Goal: Task Accomplishment & Management: Complete application form

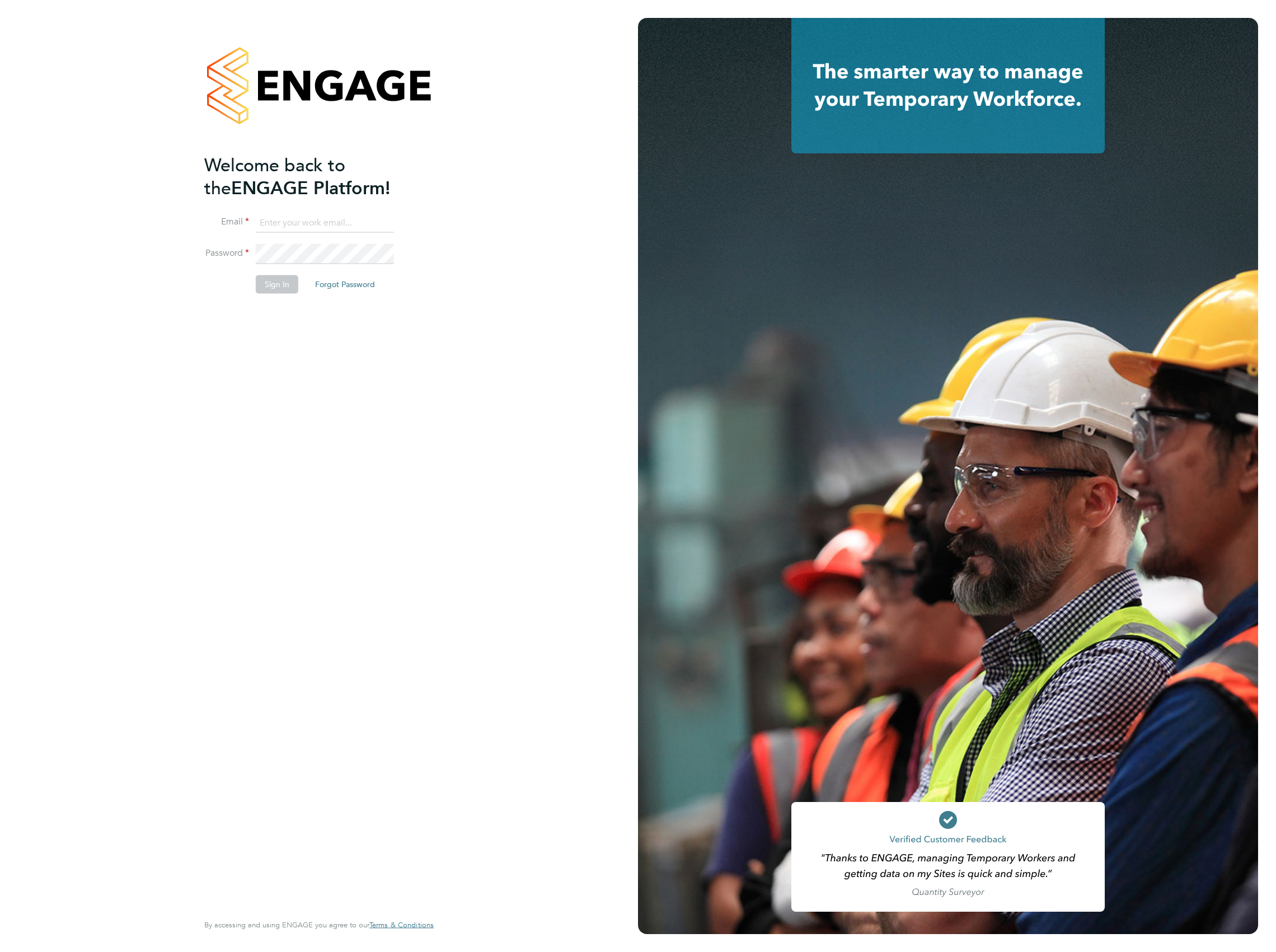
type input "[PERSON_NAME][EMAIL_ADDRESS][DOMAIN_NAME]"
click at [261, 289] on button "Sign In" at bounding box center [277, 285] width 42 height 18
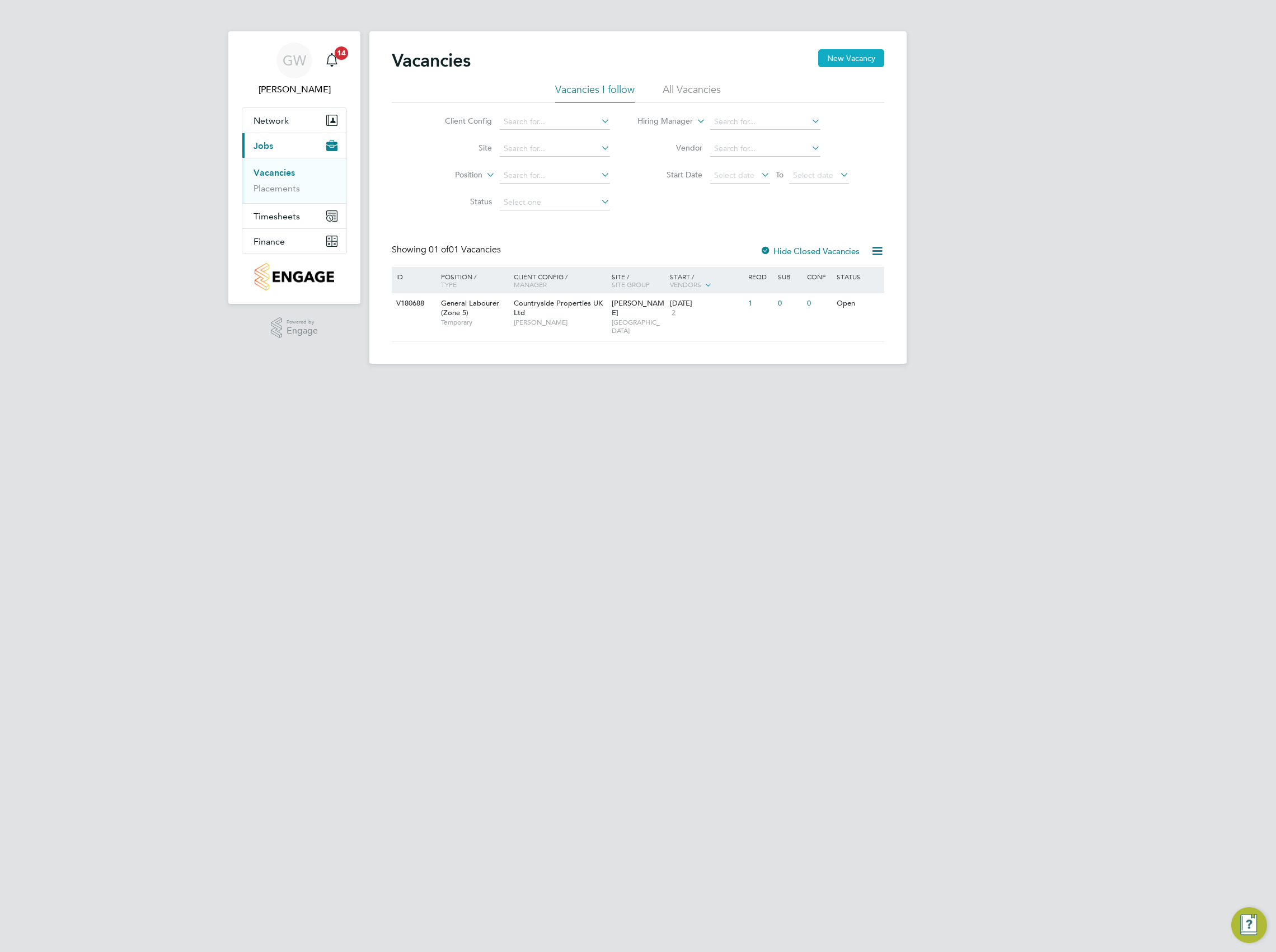
click at [847, 56] on button "New Vacancy" at bounding box center [851, 58] width 66 height 18
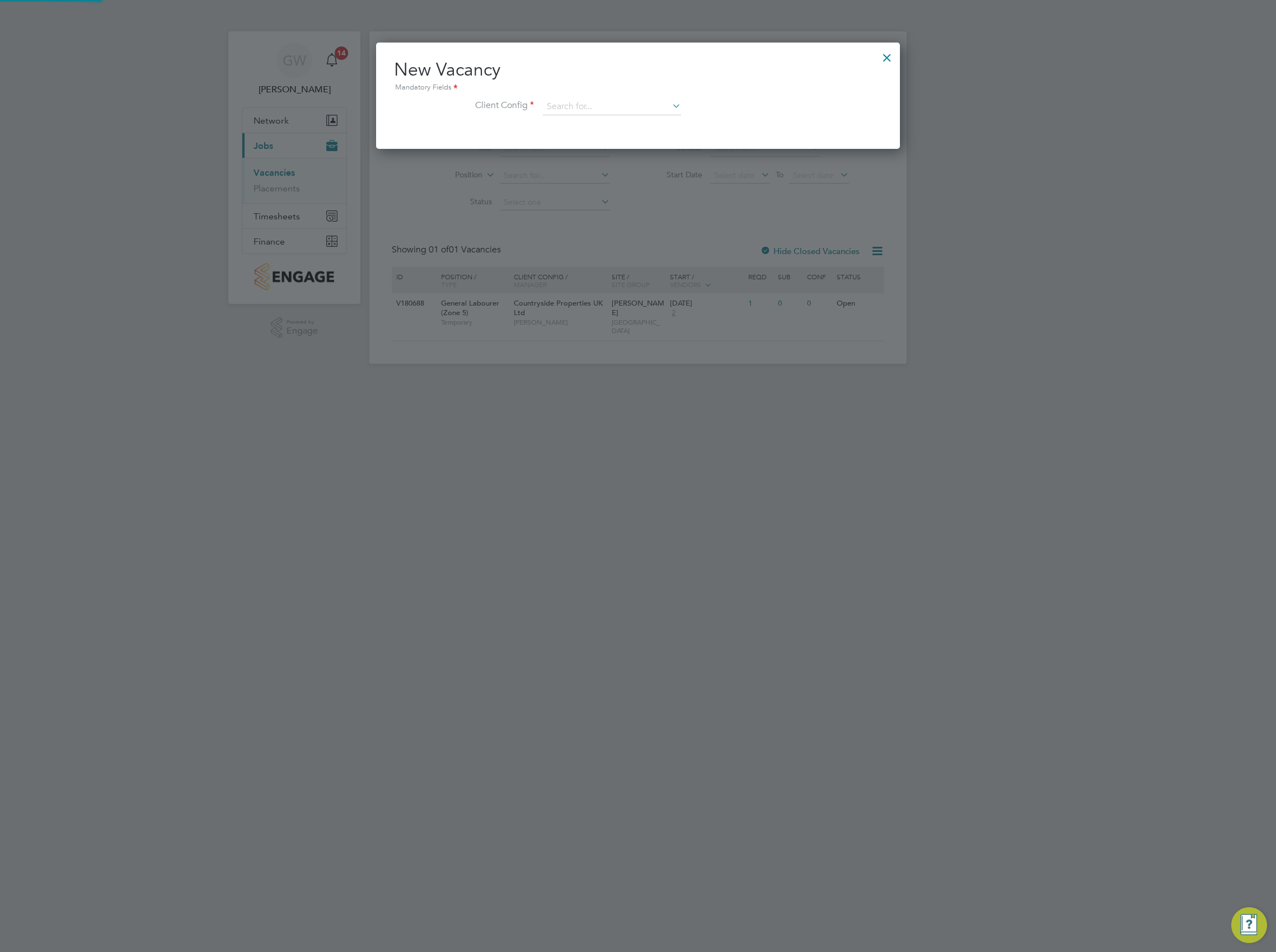
scroll to position [106, 525]
click at [569, 101] on input at bounding box center [611, 107] width 138 height 17
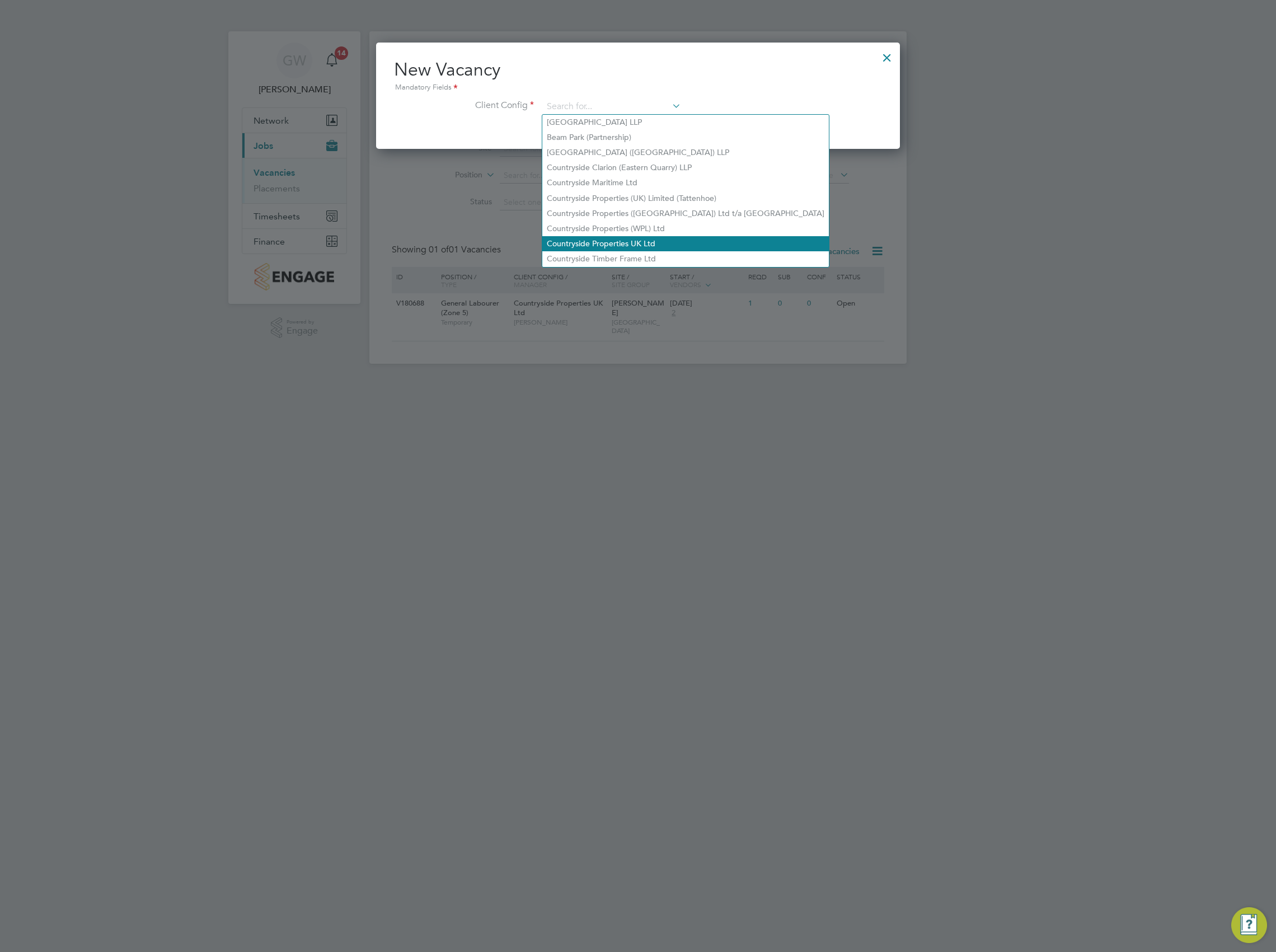
click at [623, 239] on li "Countryside Properties UK Ltd" at bounding box center [685, 243] width 286 height 15
type input "Countryside Properties UK Ltd"
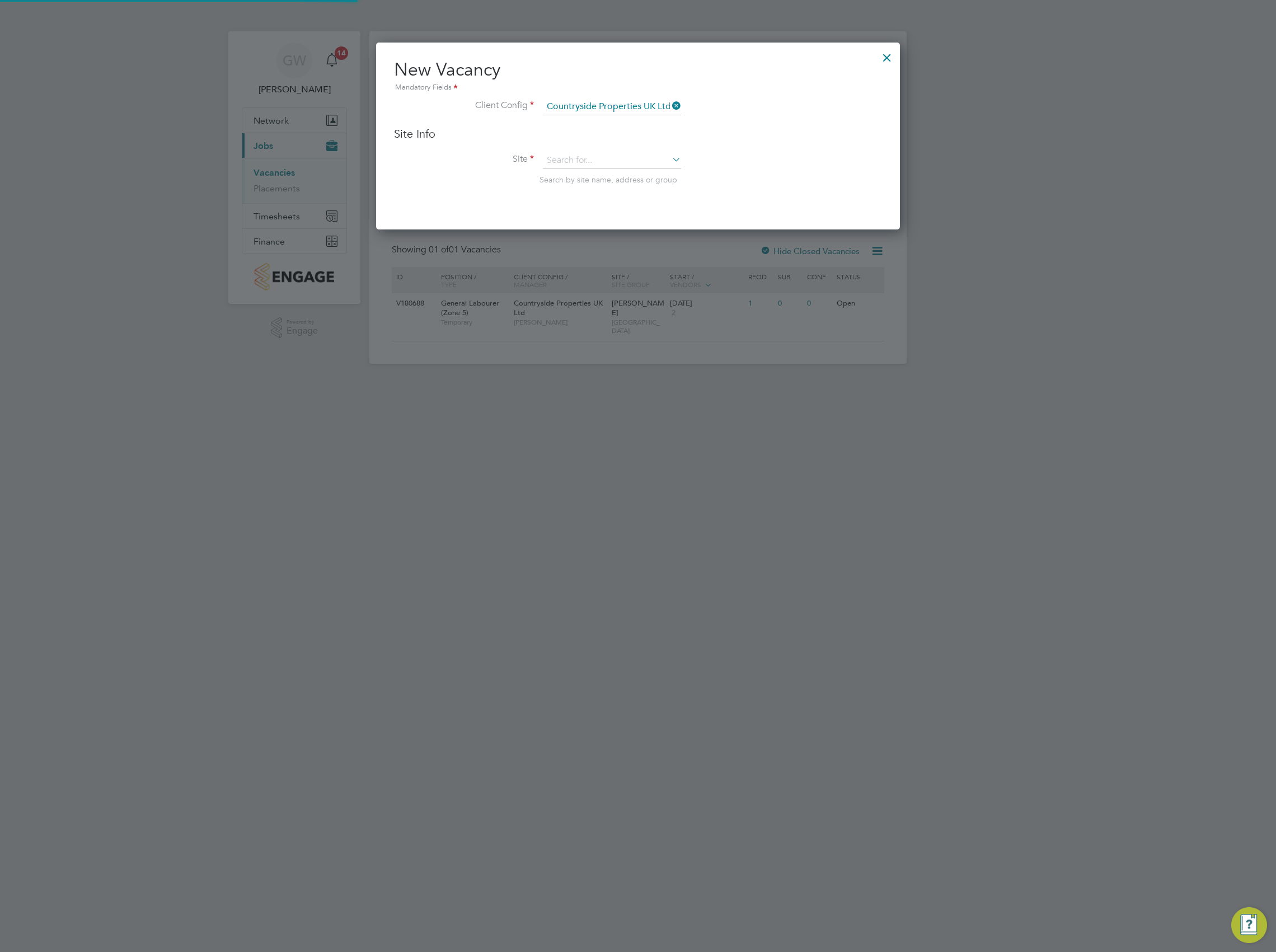
scroll to position [186, 525]
click at [589, 154] on input at bounding box center [611, 161] width 138 height 17
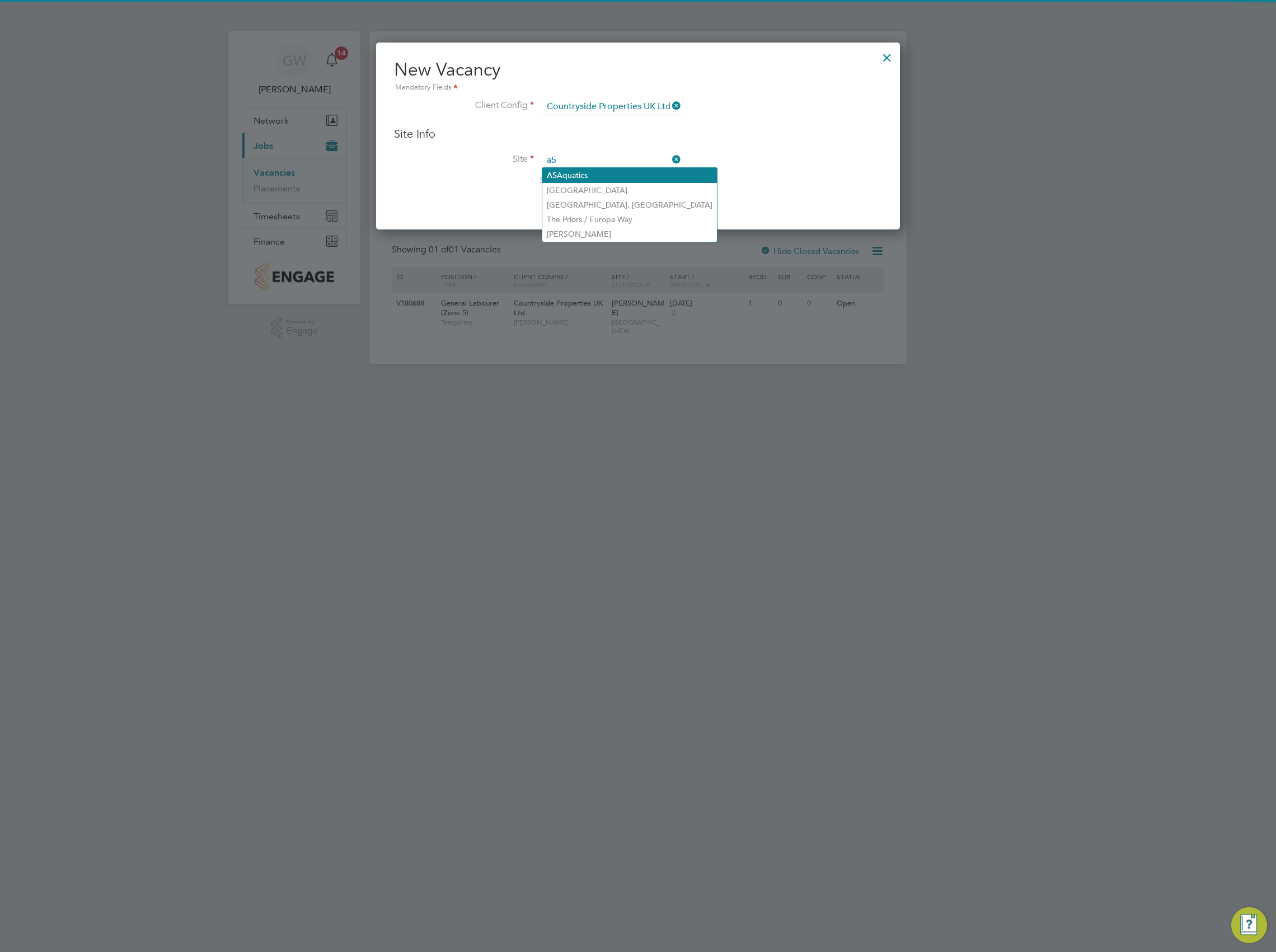
click at [585, 171] on li "A5 Aquatics" at bounding box center [629, 175] width 174 height 15
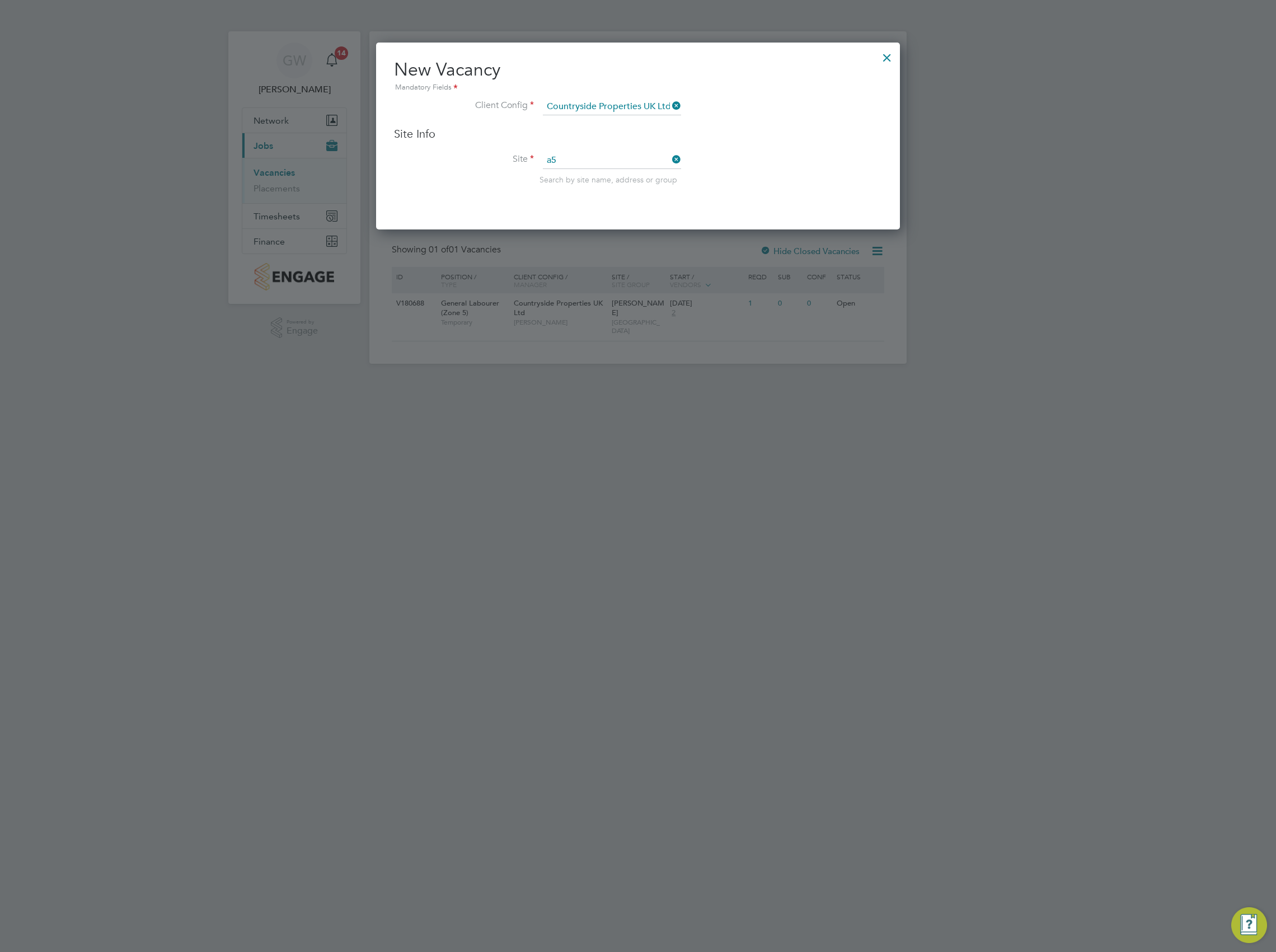
type input "A5 Aquatics"
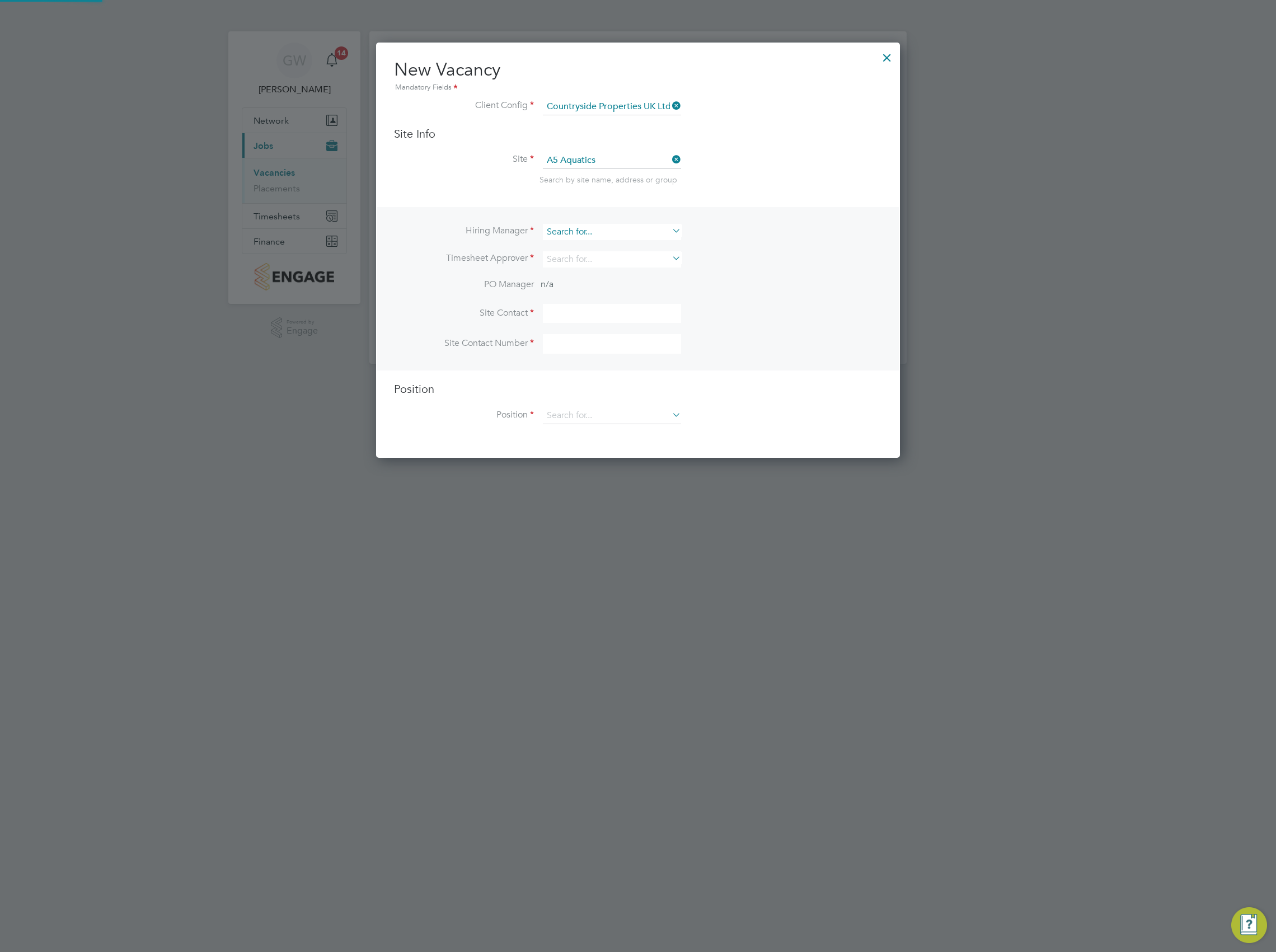
scroll to position [412, 525]
drag, startPoint x: 632, startPoint y: 229, endPoint x: 609, endPoint y: 229, distance: 23.0
click at [609, 229] on input at bounding box center [611, 232] width 138 height 16
type input "J"
type input "G"
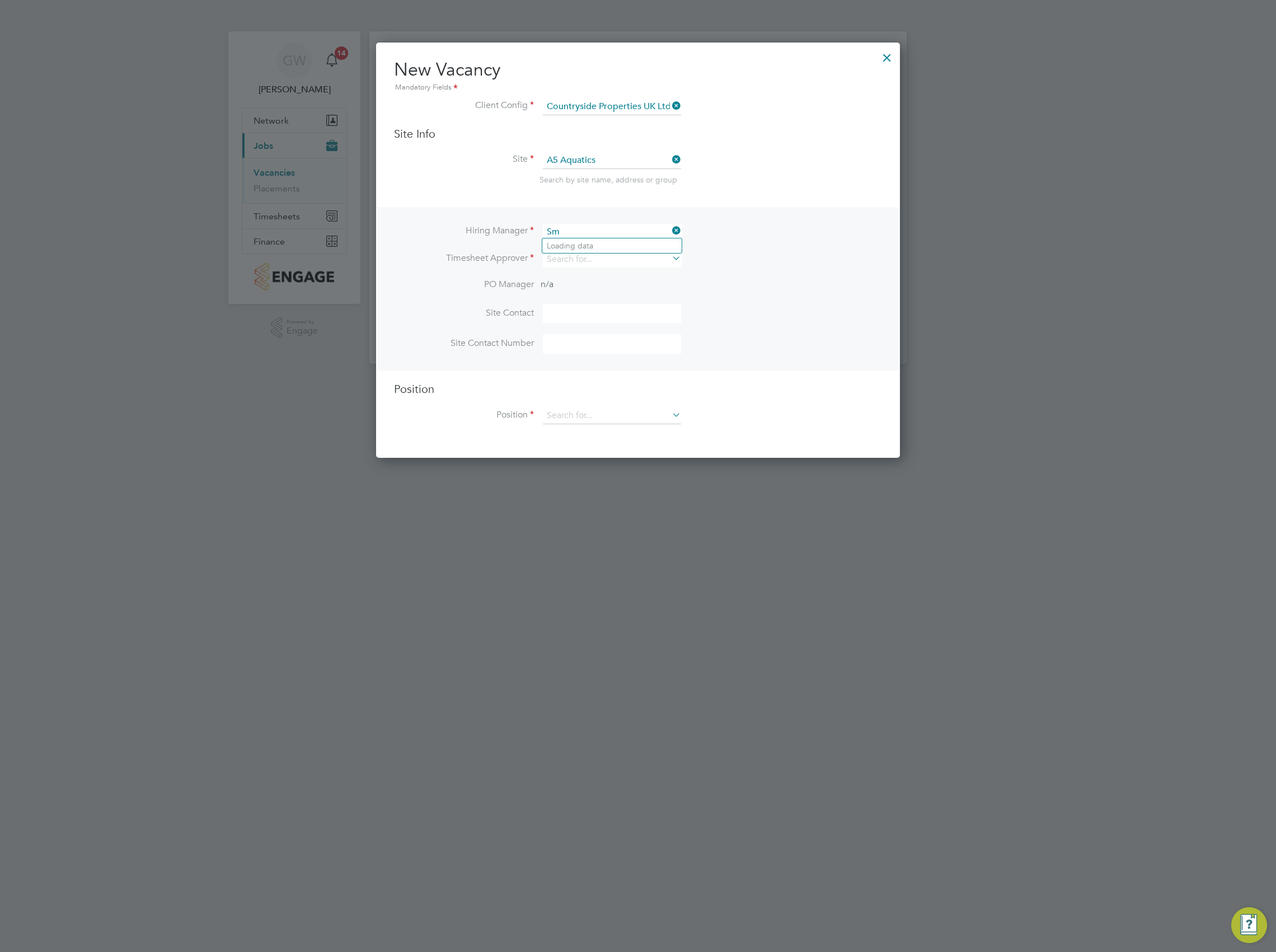
type input "S"
type input "i"
type input "k"
click at [619, 244] on li "Joe Bu rton" at bounding box center [611, 246] width 139 height 15
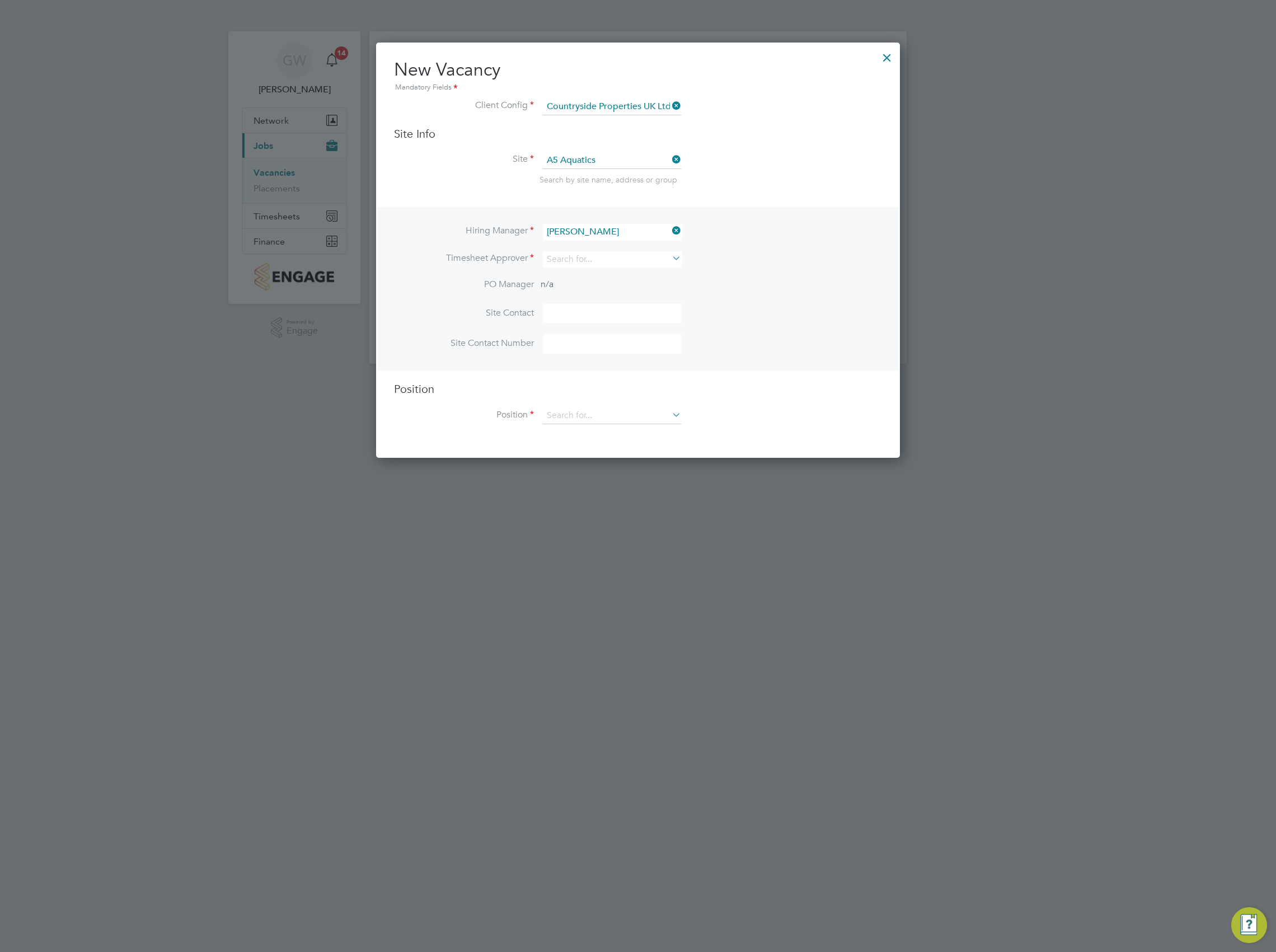
type input "Joe Burton"
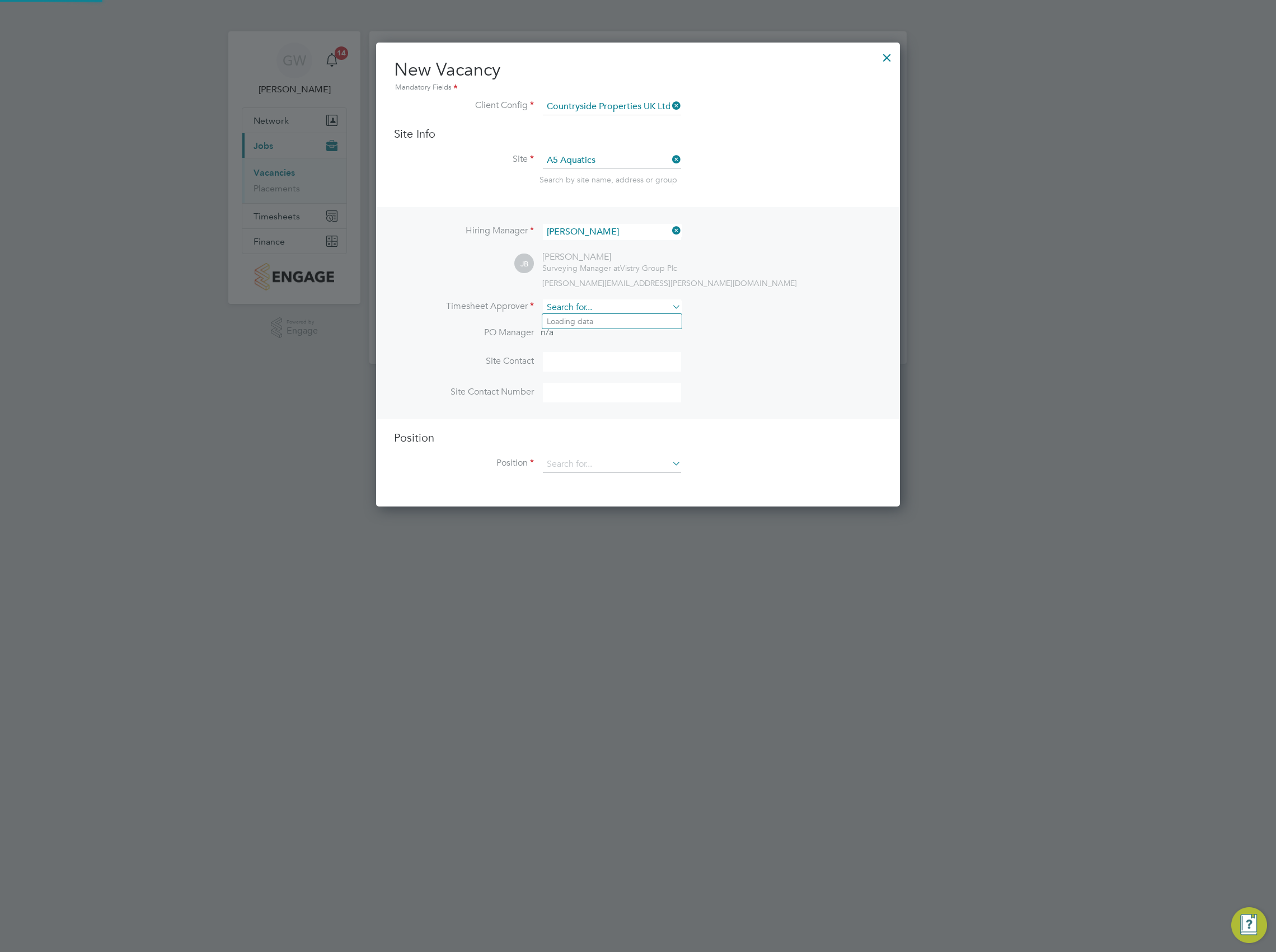
click at [600, 305] on input at bounding box center [611, 307] width 138 height 16
type input "K"
type input "Simon Kirk"
click at [601, 317] on li "Simon Kirk" at bounding box center [613, 321] width 141 height 15
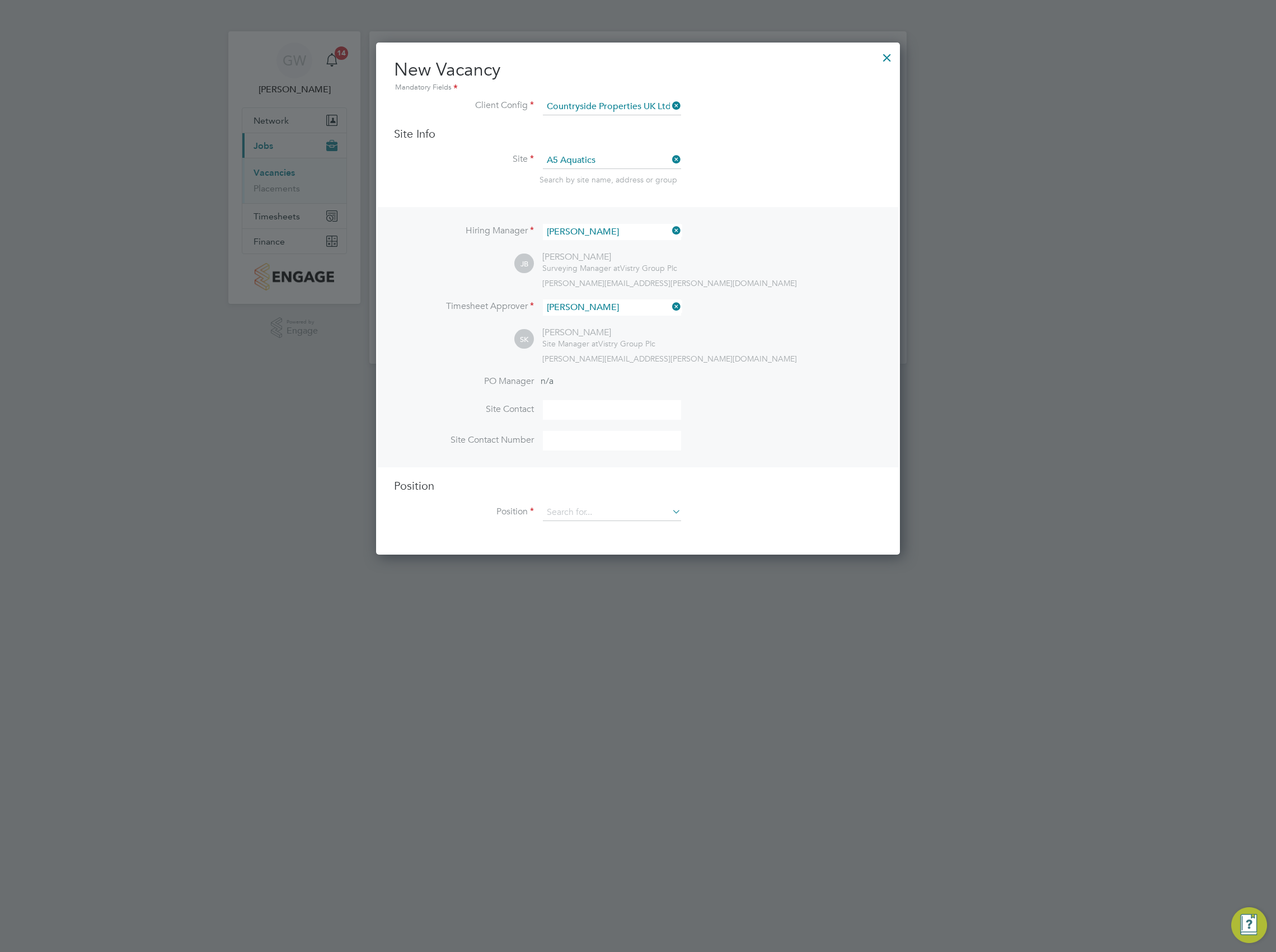
click at [587, 411] on input at bounding box center [611, 410] width 138 height 20
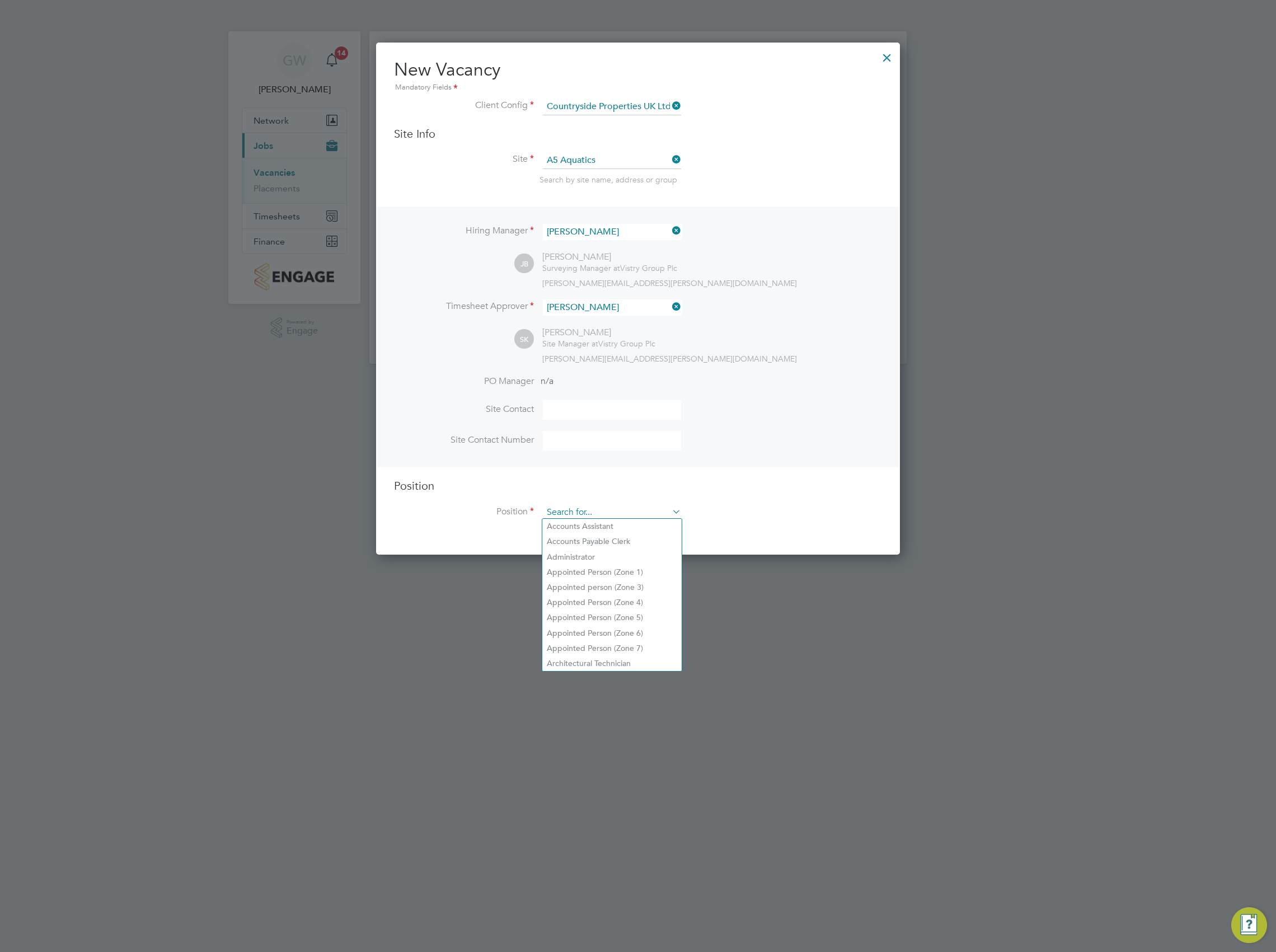
click at [549, 504] on input at bounding box center [611, 513] width 138 height 17
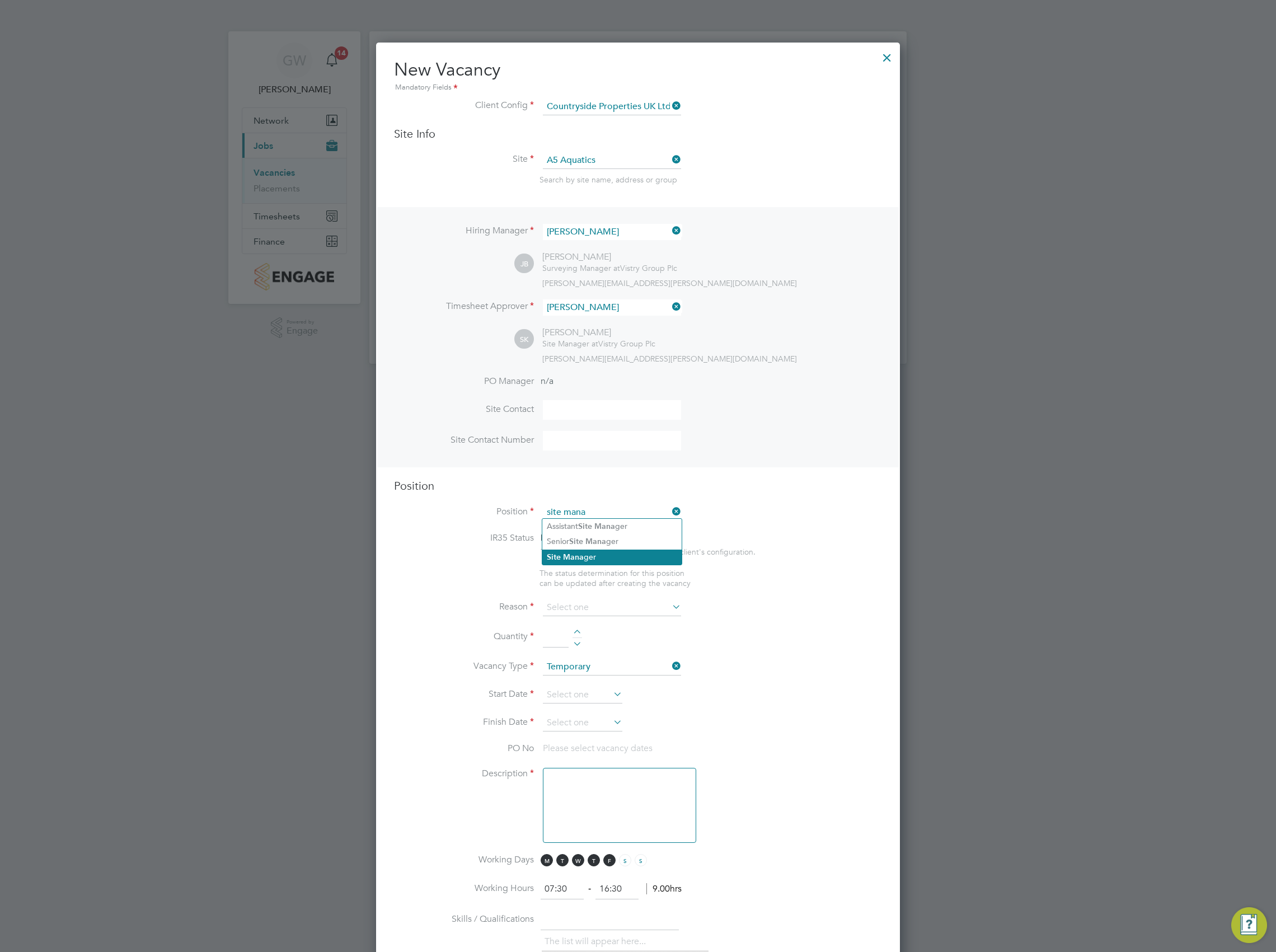
click at [605, 555] on li "Site Mana ger" at bounding box center [611, 557] width 139 height 15
type input "Site Manager"
type textarea "• Ensures that works are carried out in accordance with the contract informatio…"
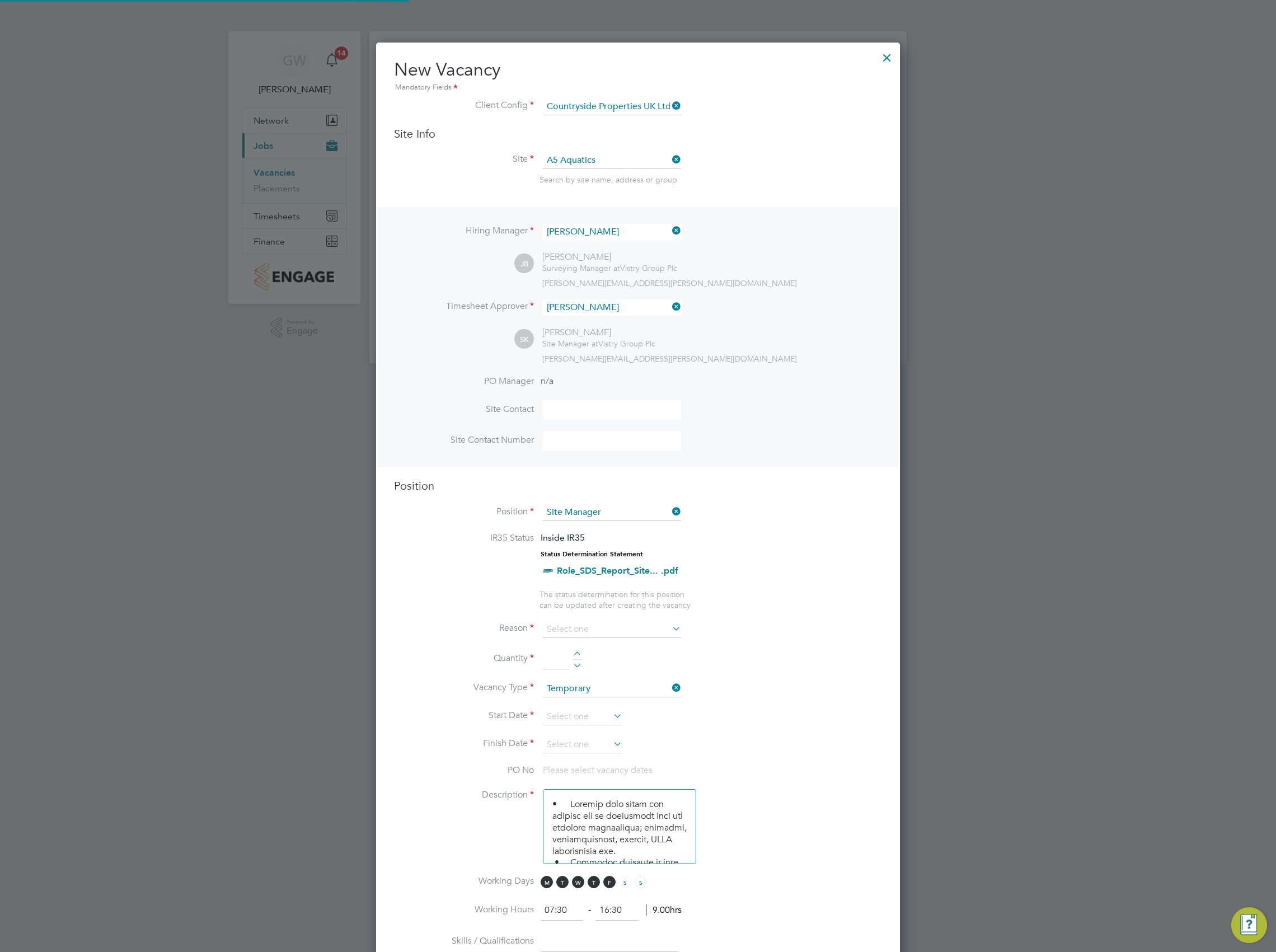
scroll to position [33, 59]
click at [571, 627] on input at bounding box center [611, 630] width 138 height 17
click at [581, 703] on li "Temp to Perm" at bounding box center [611, 701] width 139 height 15
type input "Temp to Perm"
click at [560, 660] on input at bounding box center [556, 660] width 26 height 20
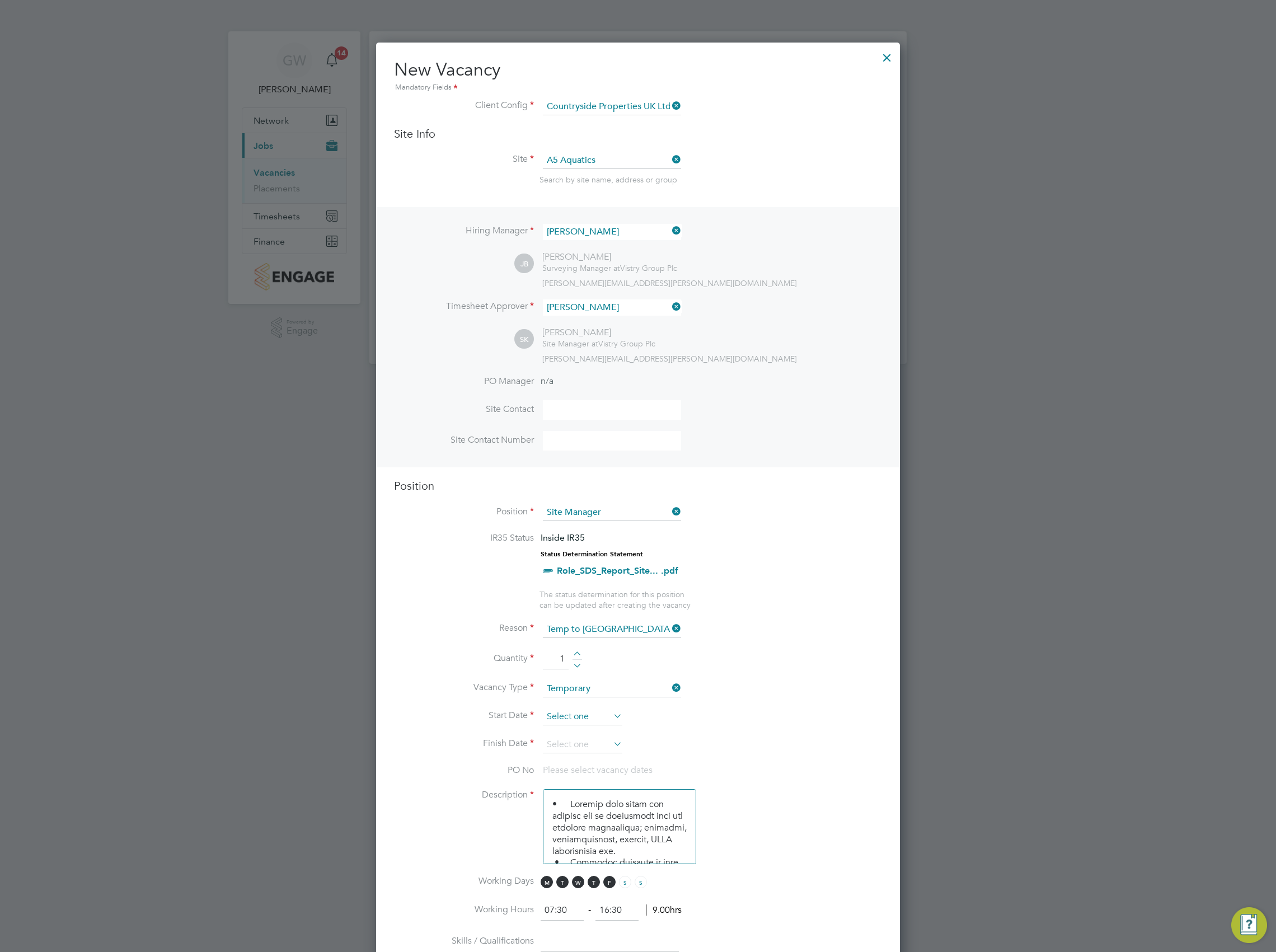
type input "1"
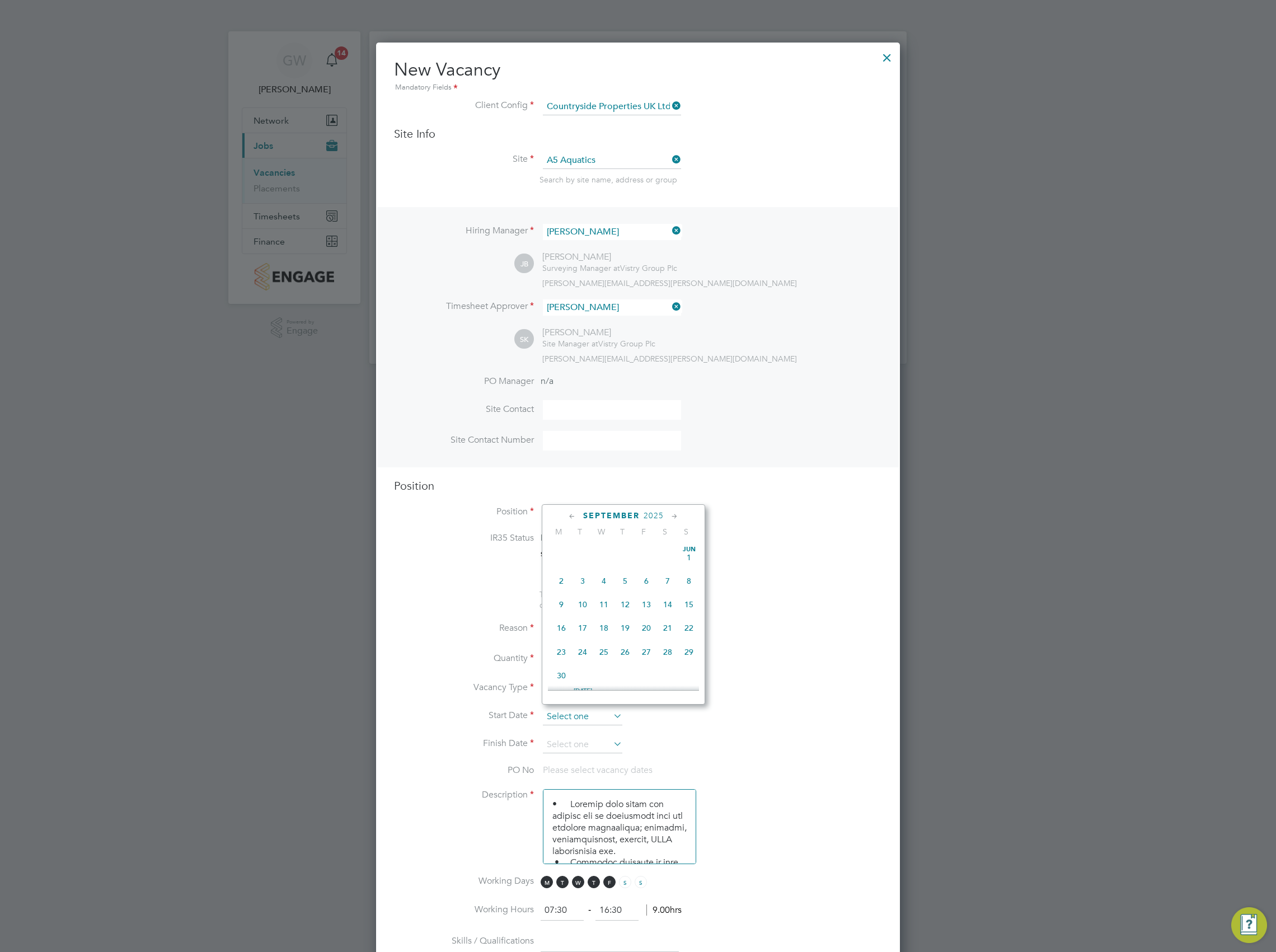
click at [589, 717] on input at bounding box center [582, 717] width 80 height 17
click at [561, 605] on span "29" at bounding box center [561, 598] width 21 height 21
type input "29 Sep 2025"
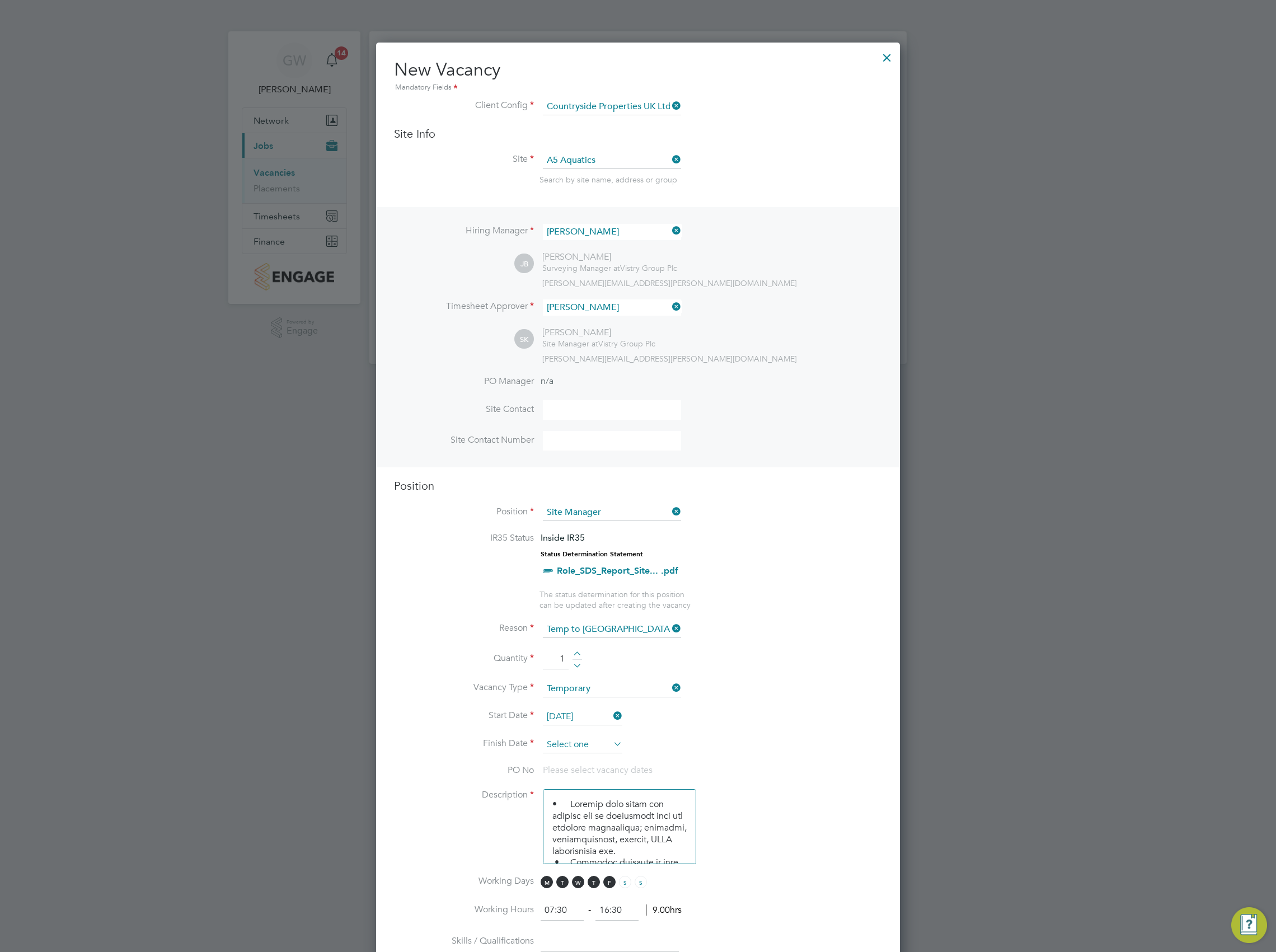
click at [576, 737] on input at bounding box center [582, 745] width 80 height 17
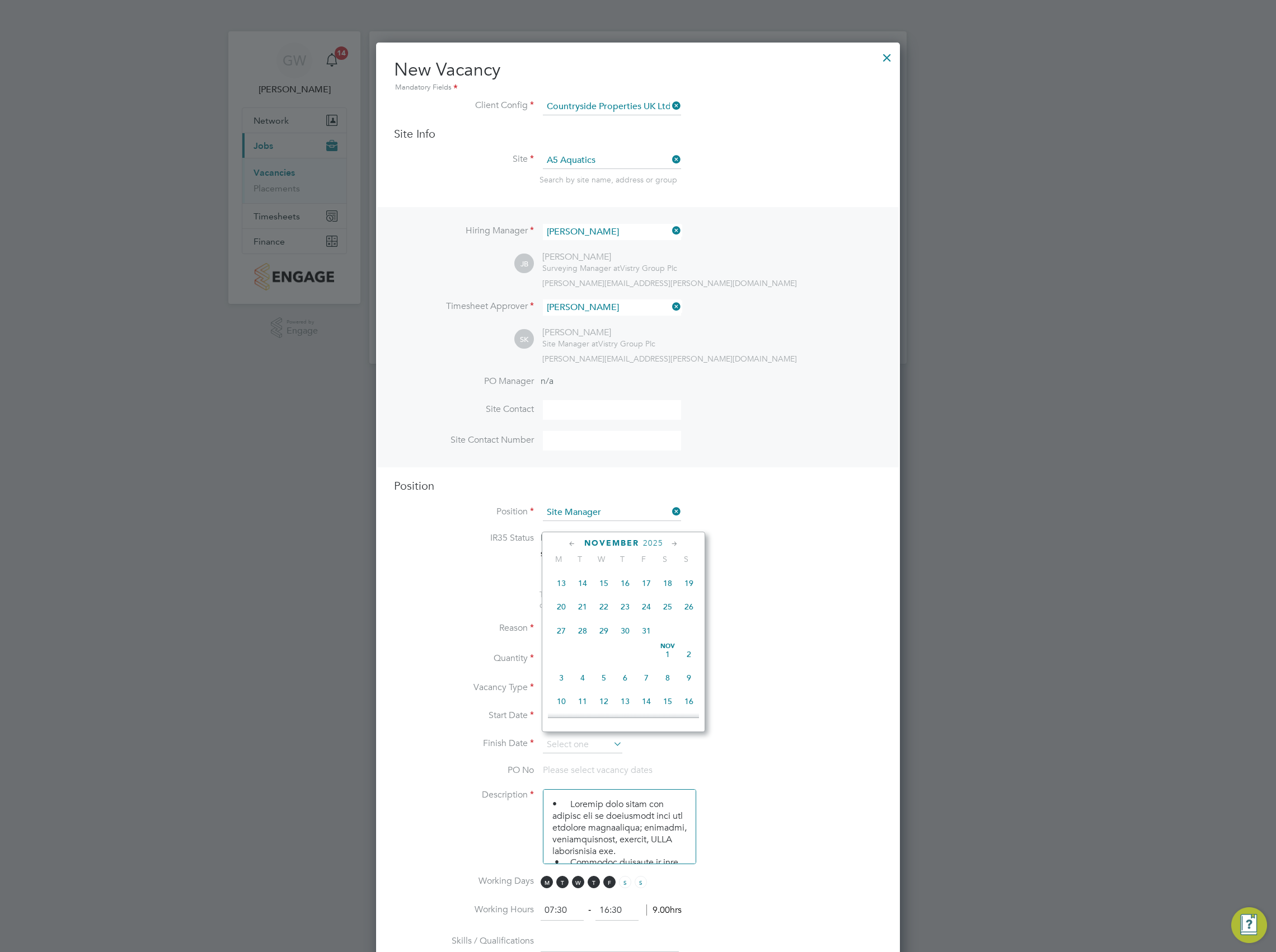
scroll to position [571, 0]
drag, startPoint x: 649, startPoint y: 660, endPoint x: 679, endPoint y: 677, distance: 34.5
click at [649, 660] on span "7" at bounding box center [646, 652] width 21 height 21
type input "07 Nov 2025"
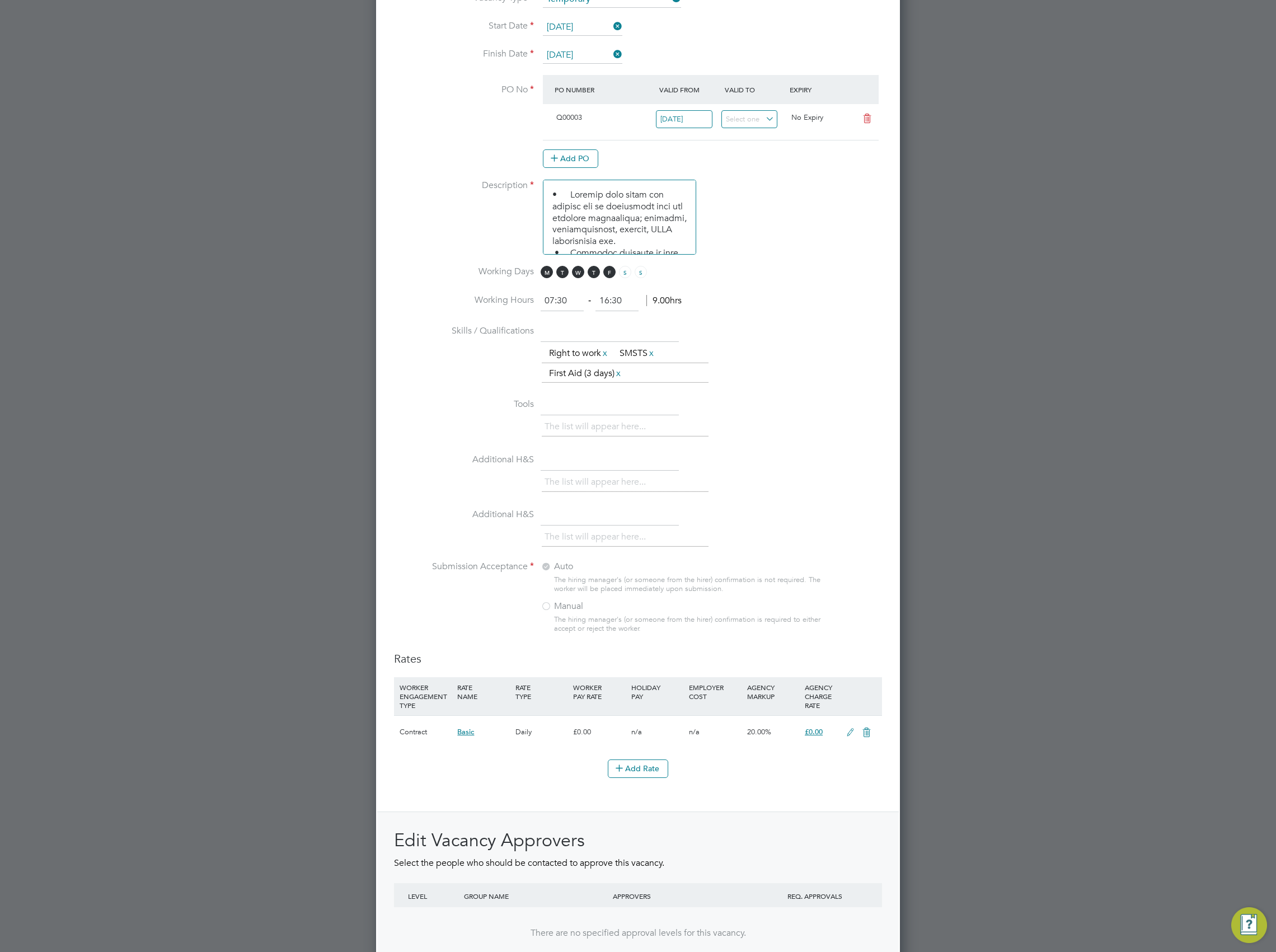
scroll to position [796, 0]
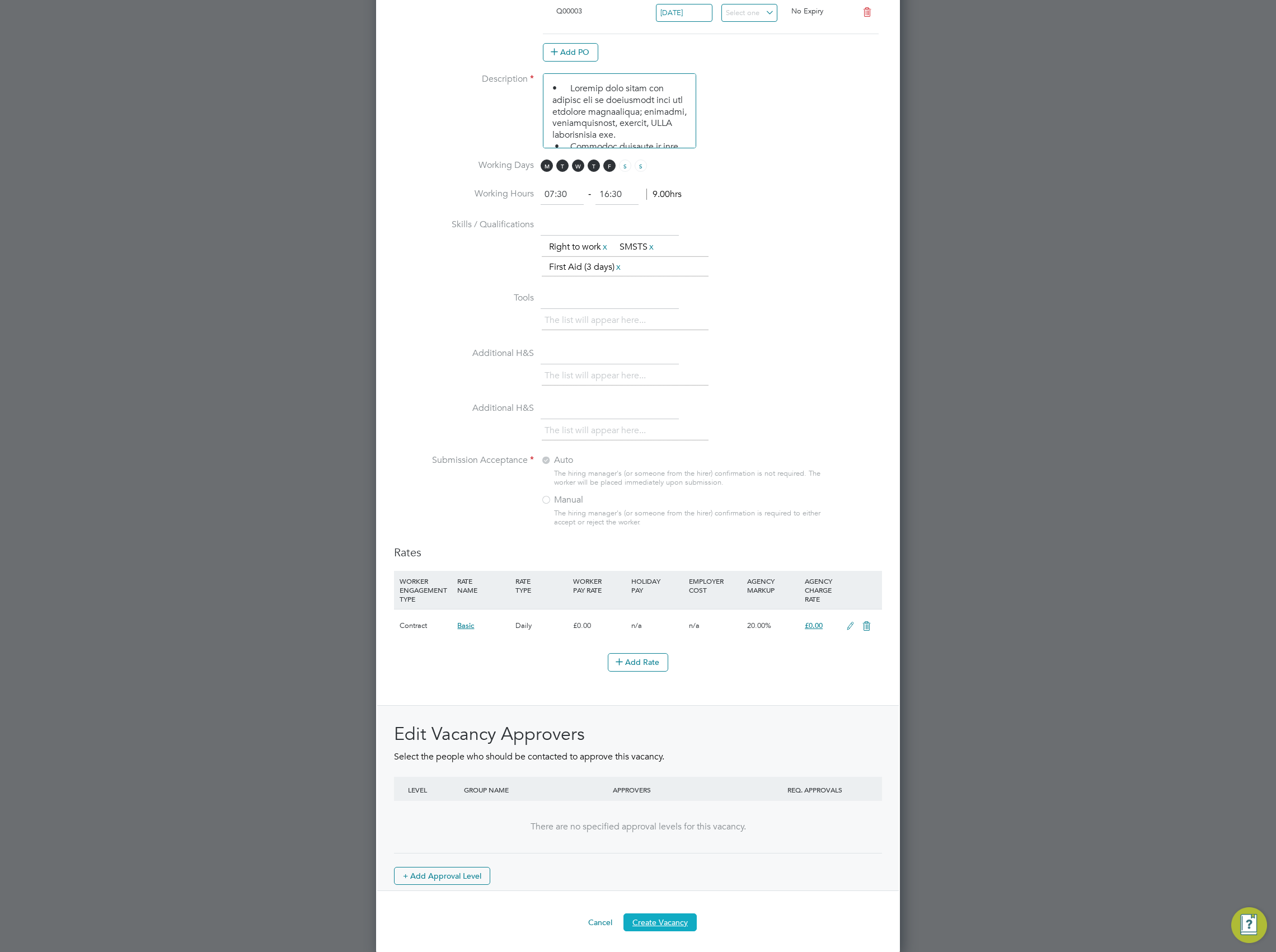
click at [674, 919] on button "Create Vacancy" at bounding box center [660, 923] width 73 height 18
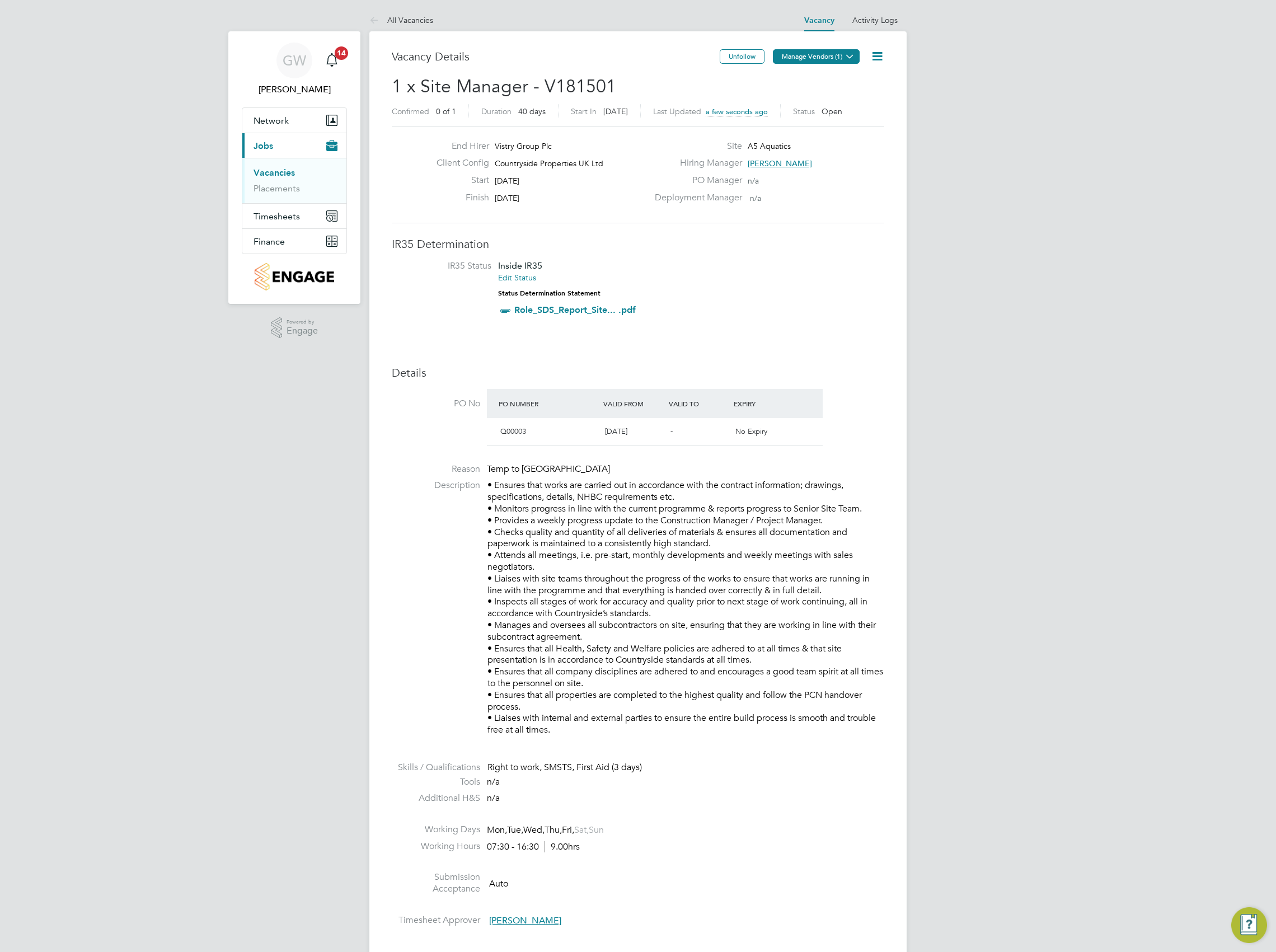
click at [808, 59] on button "Manage Vendors (1)" at bounding box center [816, 56] width 87 height 15
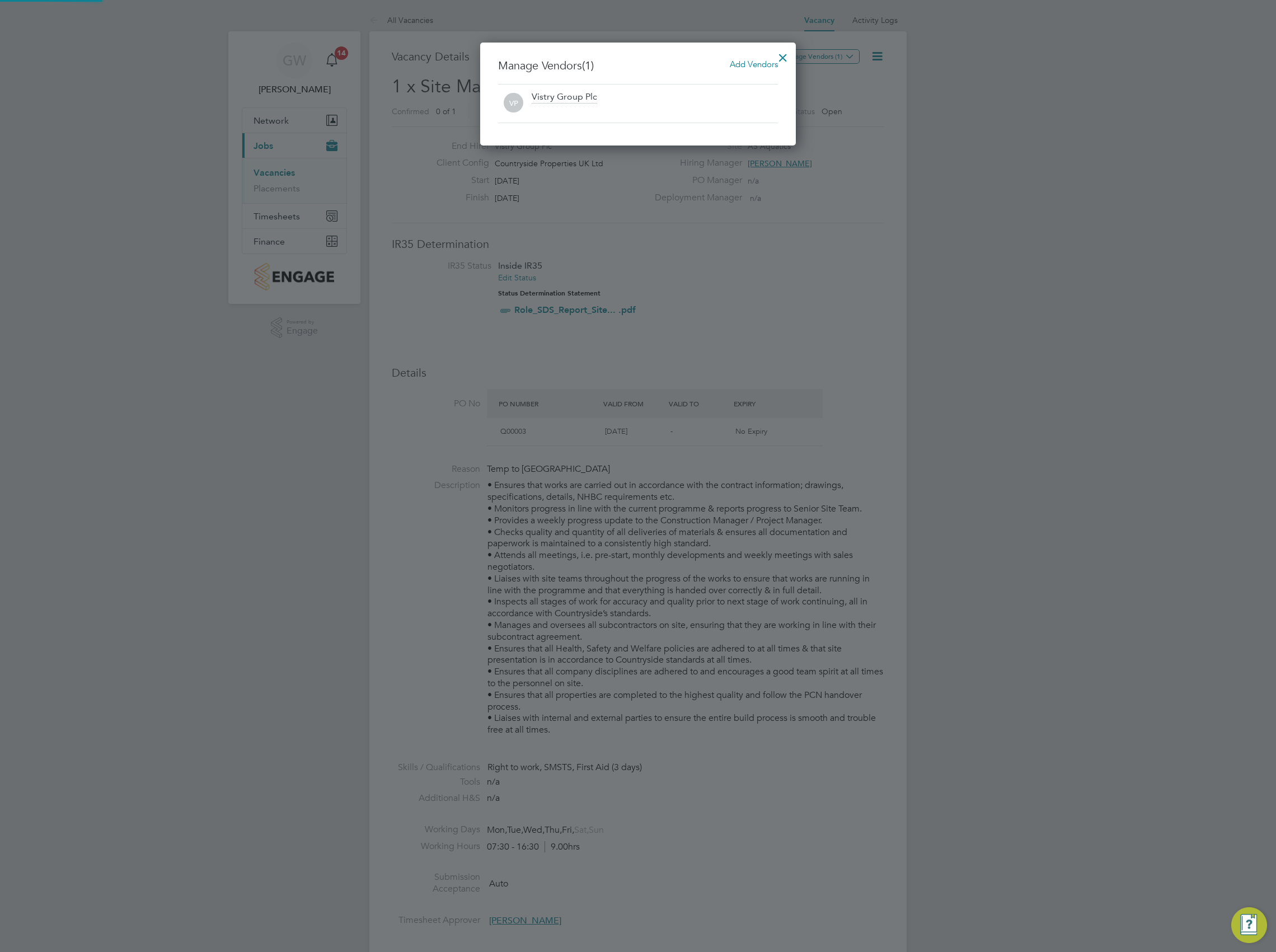
scroll to position [104, 316]
click at [752, 64] on span "Add Vendors" at bounding box center [753, 64] width 48 height 11
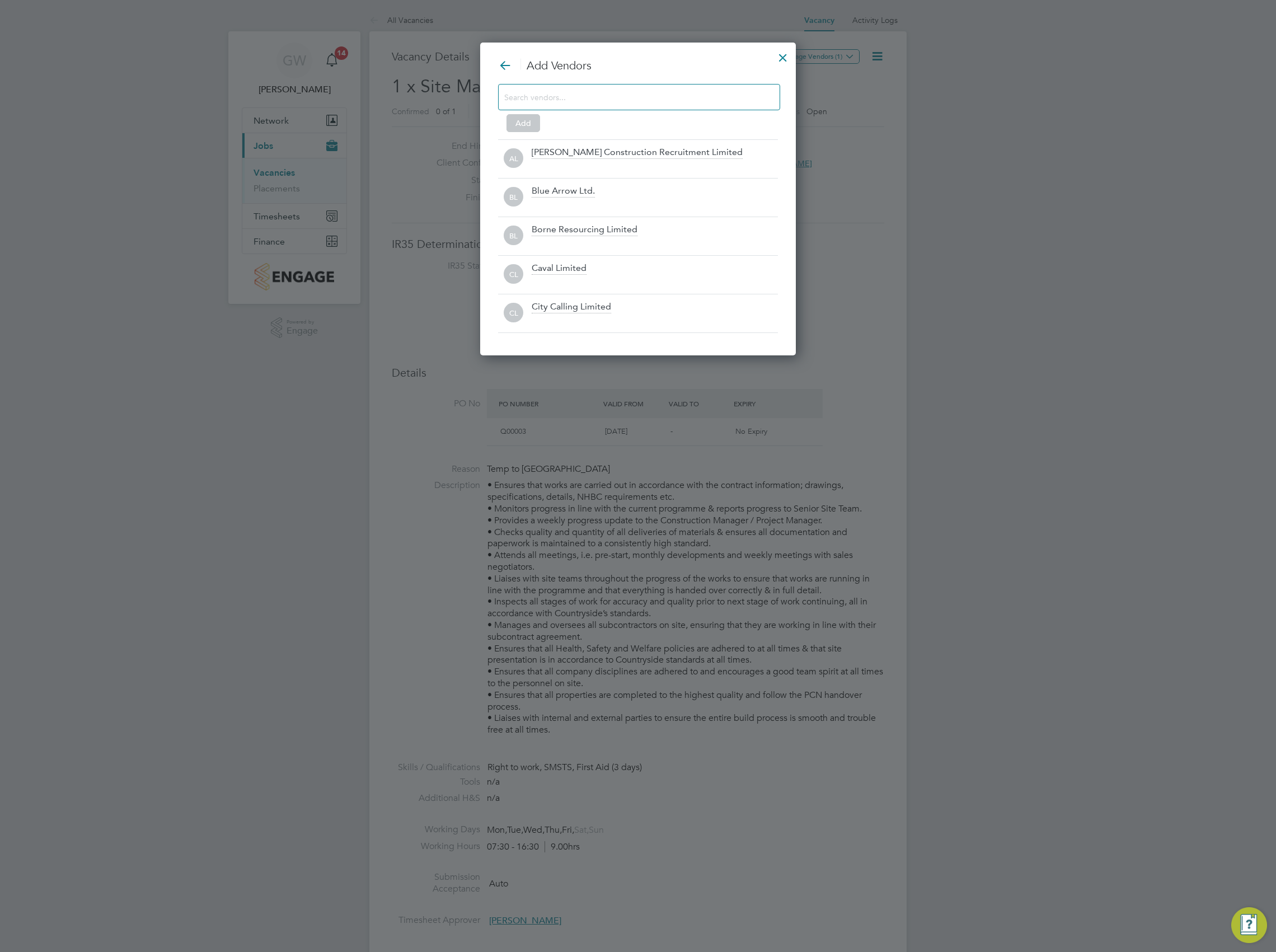
scroll to position [316, 316]
click at [646, 99] on input at bounding box center [630, 97] width 252 height 15
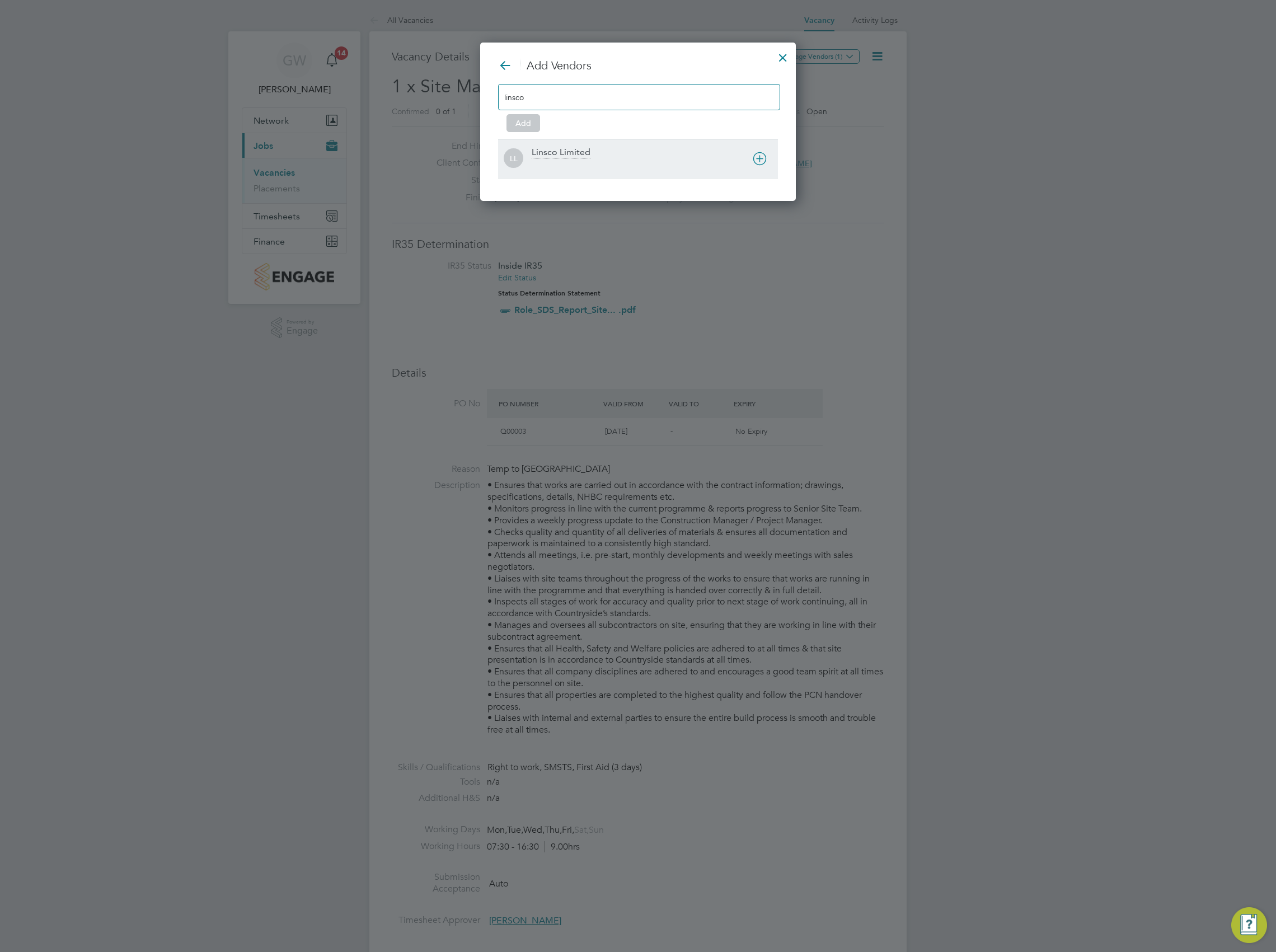
type input "linsco"
drag, startPoint x: 632, startPoint y: 149, endPoint x: 637, endPoint y: 156, distance: 8.6
click at [630, 148] on div "Linsco Limited" at bounding box center [655, 159] width 246 height 25
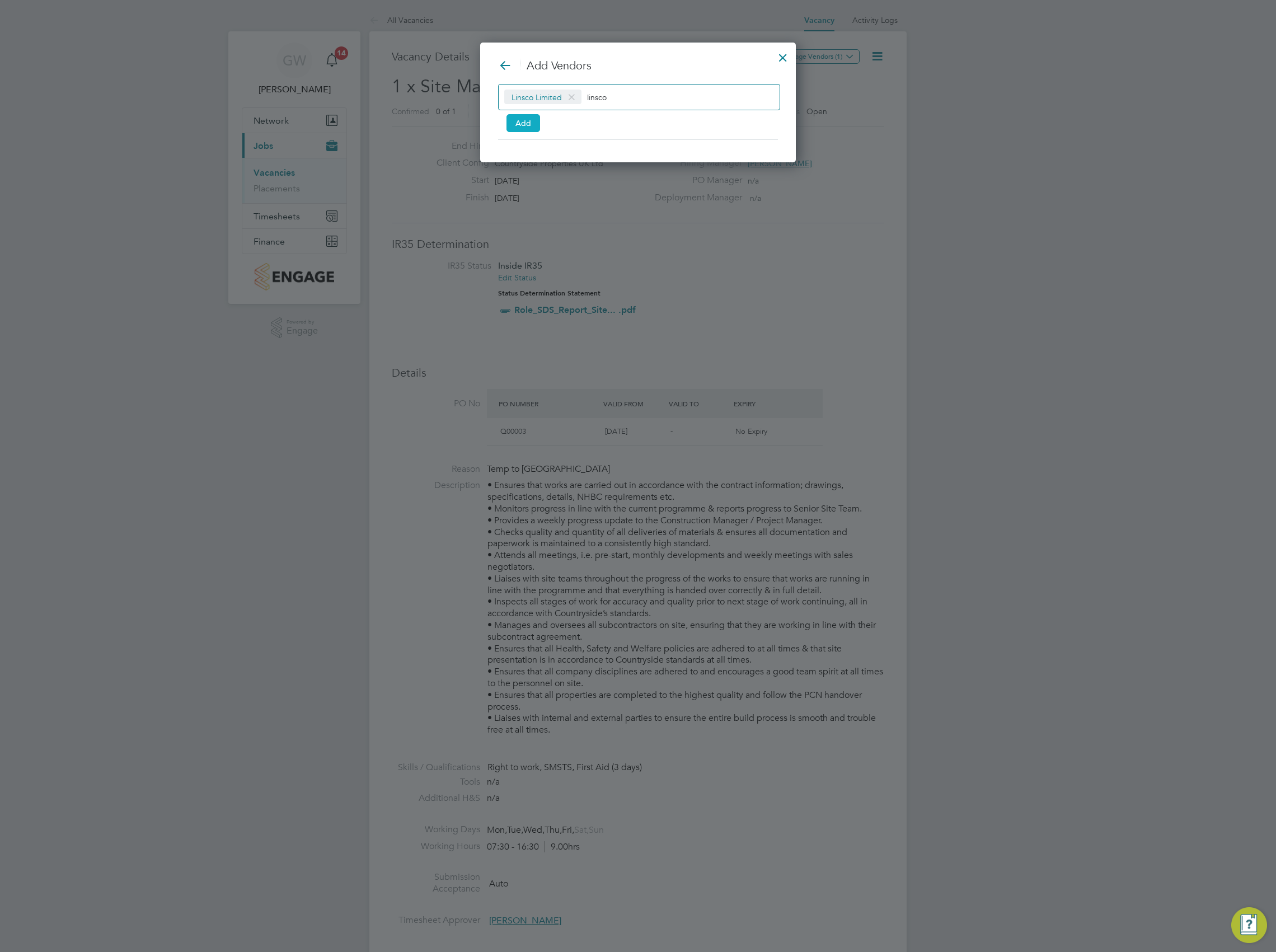
click at [533, 125] on button "Add" at bounding box center [523, 123] width 33 height 18
